Goal: Transaction & Acquisition: Purchase product/service

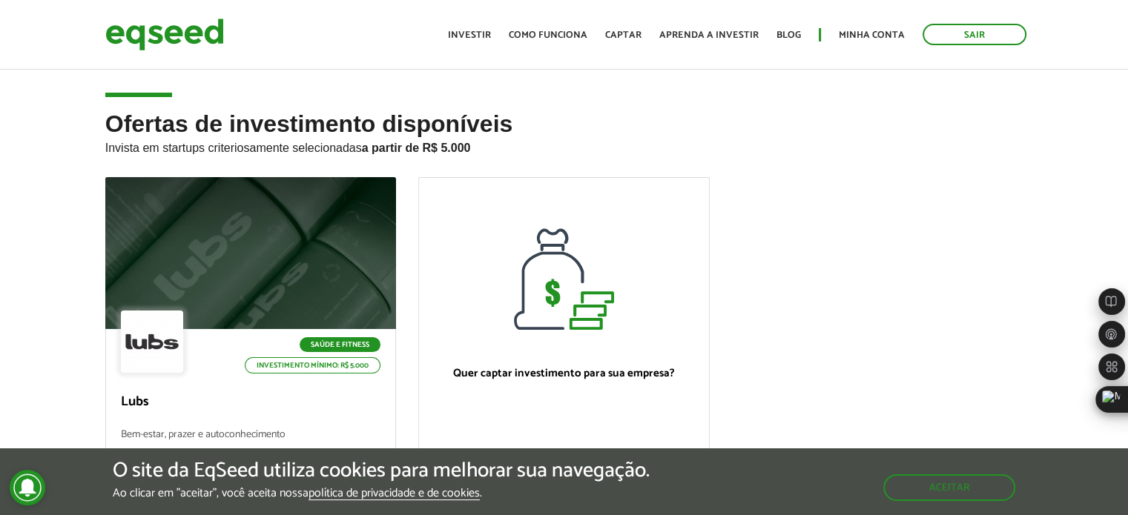
click at [61, 203] on div "Ofertas de investimento disponíveis Invista em startups criteriosamente selecio…" at bounding box center [564, 380] width 1128 height 539
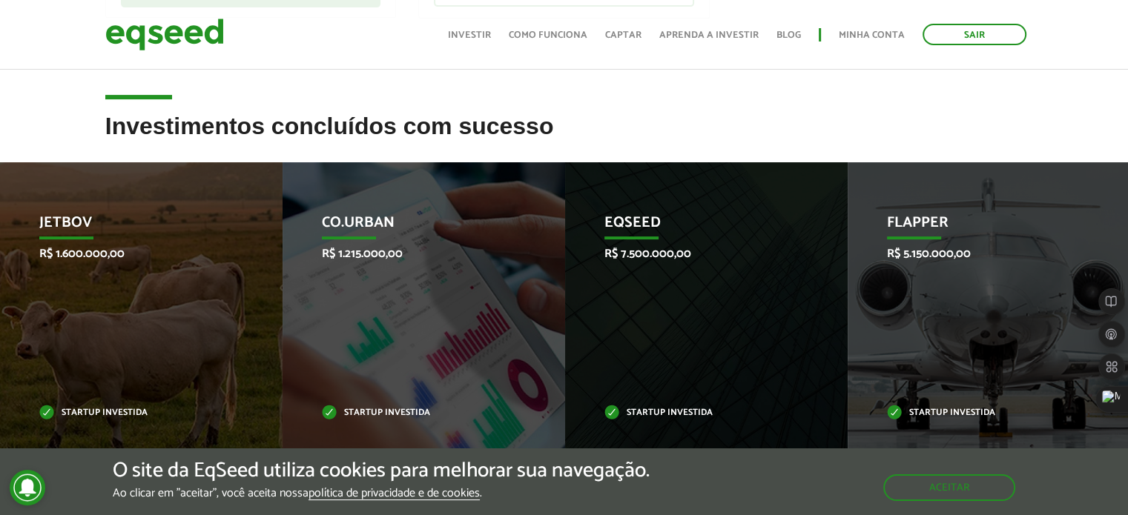
scroll to position [519, 0]
